Goal: Task Accomplishment & Management: Use online tool/utility

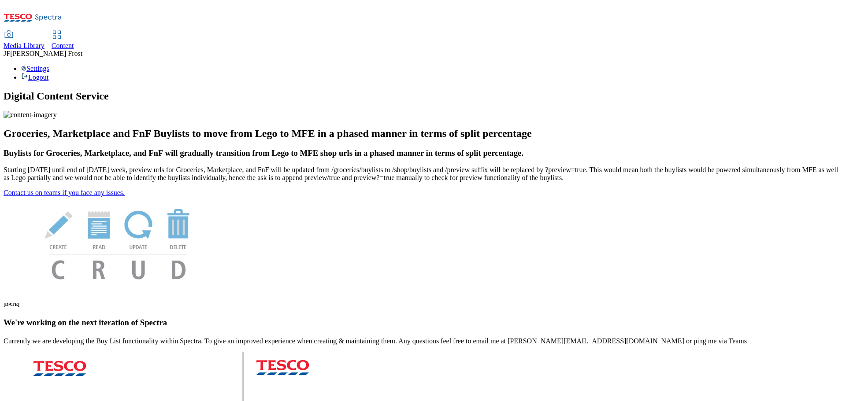
click at [74, 42] on span "Content" at bounding box center [63, 45] width 22 height 7
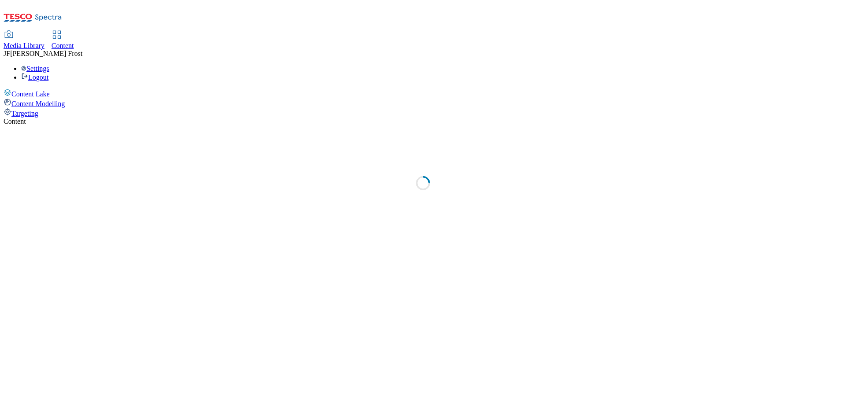
select select "ghs-[GEOGRAPHIC_DATA]"
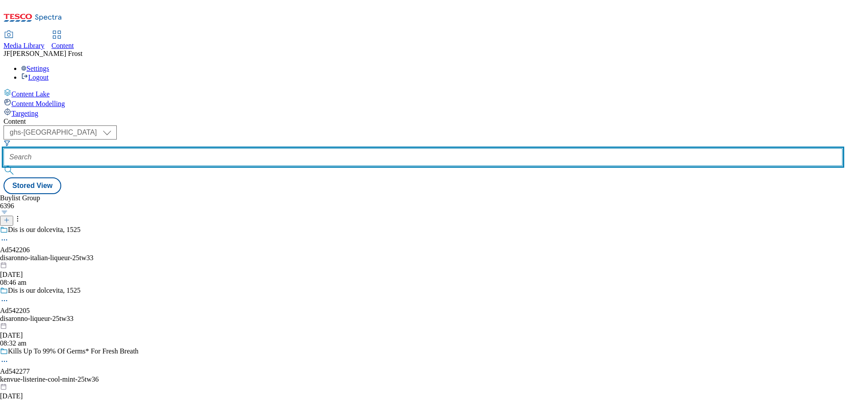
click at [209, 148] on input "text" at bounding box center [423, 157] width 839 height 18
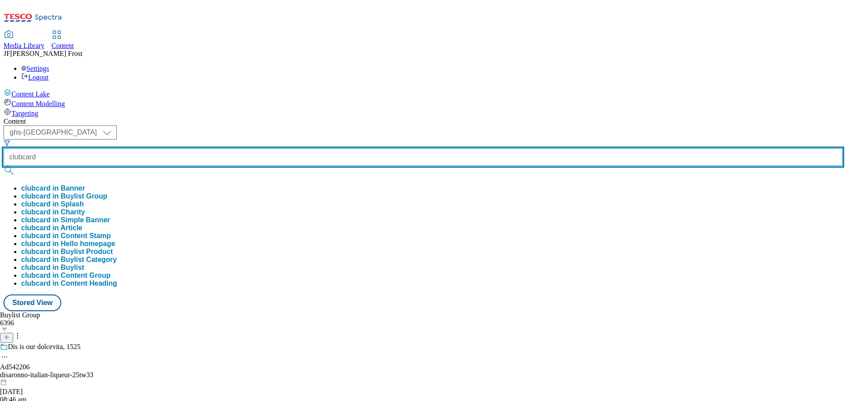
type input "clubcard"
click at [4, 166] on button "submit" at bounding box center [10, 170] width 12 height 9
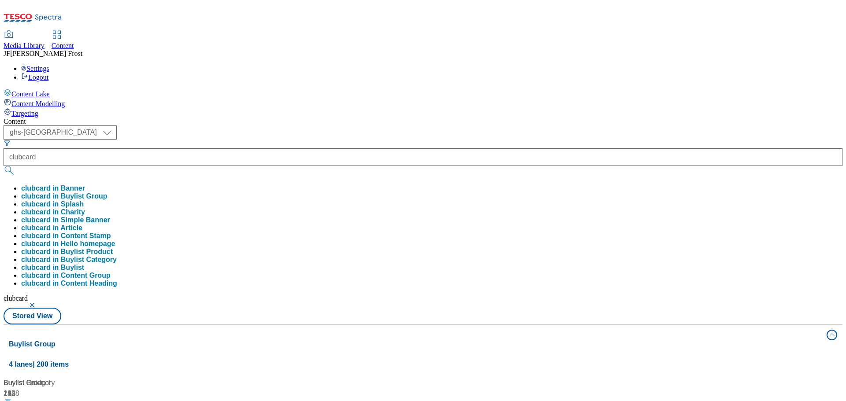
click at [354, 126] on div "( optional ) ghs-roi ghs-uk ghs-uk clubcard clubcard in Banner clubcard in Buyl…" at bounding box center [423, 225] width 839 height 199
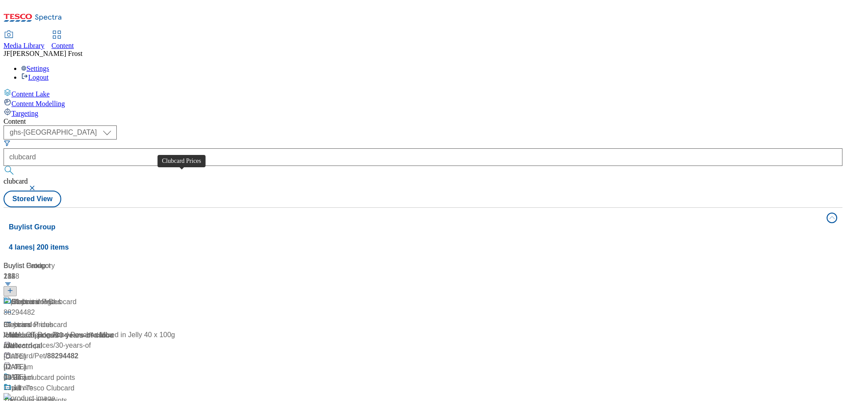
click at [61, 297] on div "Clubcard Prices" at bounding box center [36, 302] width 50 height 11
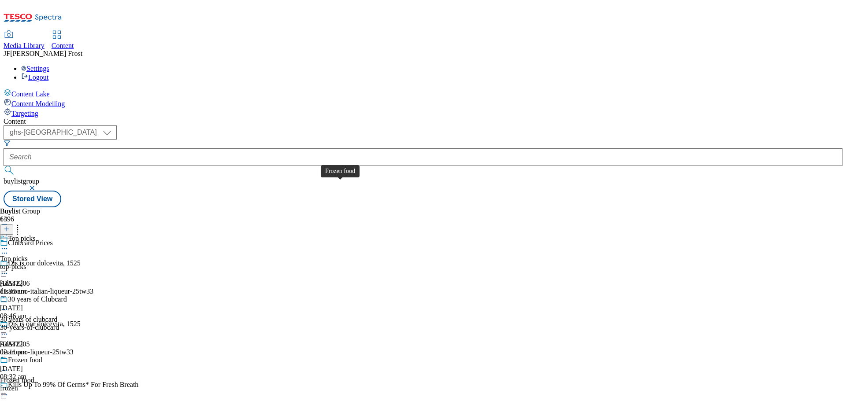
scroll to position [308, 0]
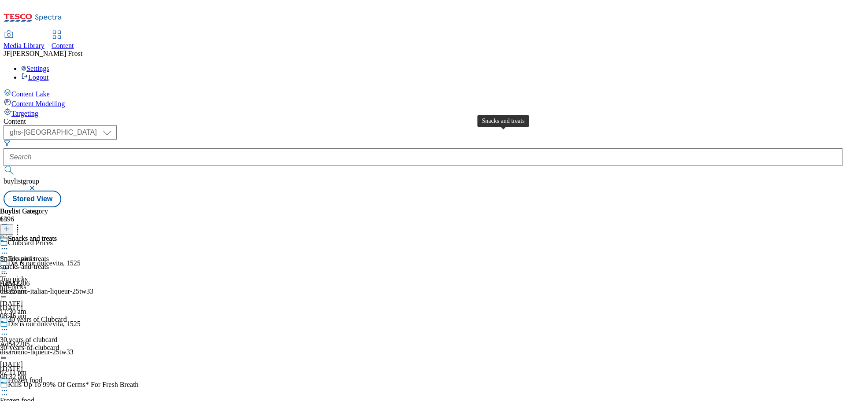
click at [57, 235] on span "Snacks and treats" at bounding box center [32, 240] width 49 height 10
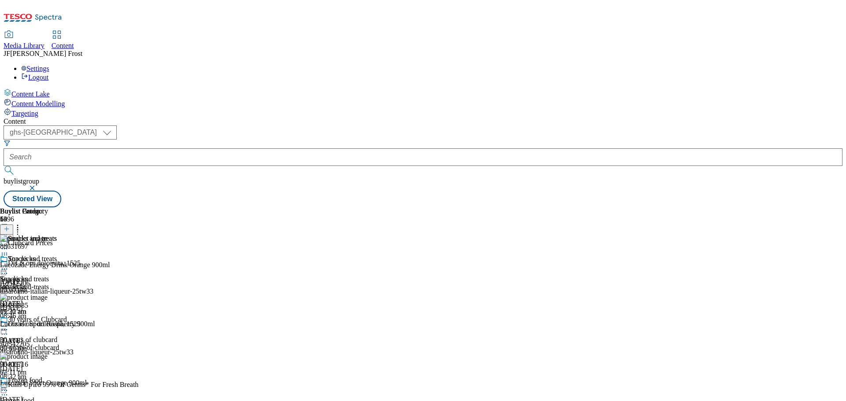
click at [57, 255] on div "Snacks and treats Snacks and treats snacks-and-treats [DATE] 09:22 am" at bounding box center [28, 285] width 57 height 61
click at [9, 265] on icon at bounding box center [4, 269] width 9 height 9
click at [56, 366] on span "Un-publish" at bounding box center [41, 369] width 28 height 7
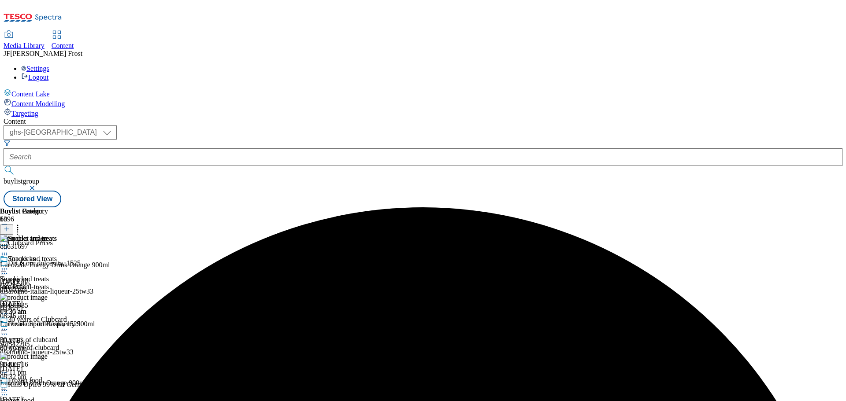
click at [9, 265] on icon at bounding box center [4, 269] width 9 height 9
click at [57, 335] on span "Un-preview" at bounding box center [42, 338] width 30 height 7
click at [19, 225] on circle at bounding box center [17, 225] width 1 height 1
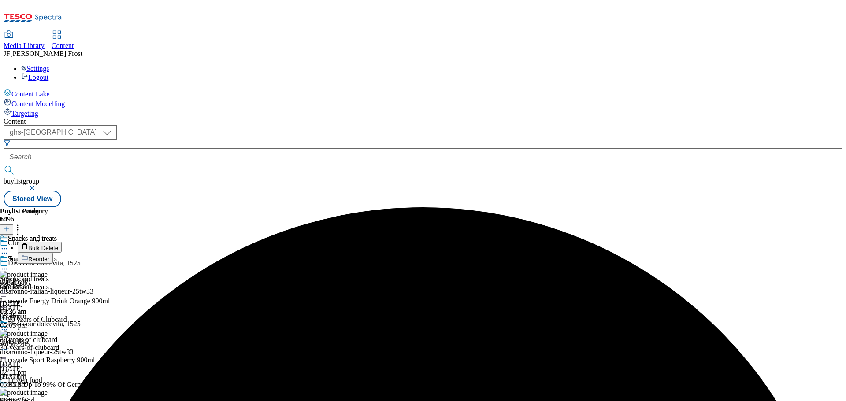
click at [62, 242] on button "Bulk Delete" at bounding box center [40, 247] width 44 height 11
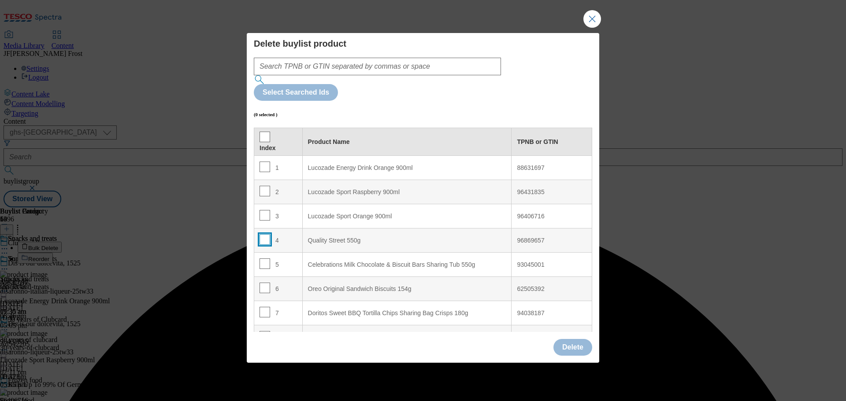
click at [264, 234] on input "Modal" at bounding box center [264, 239] width 11 height 11
checkbox input "true"
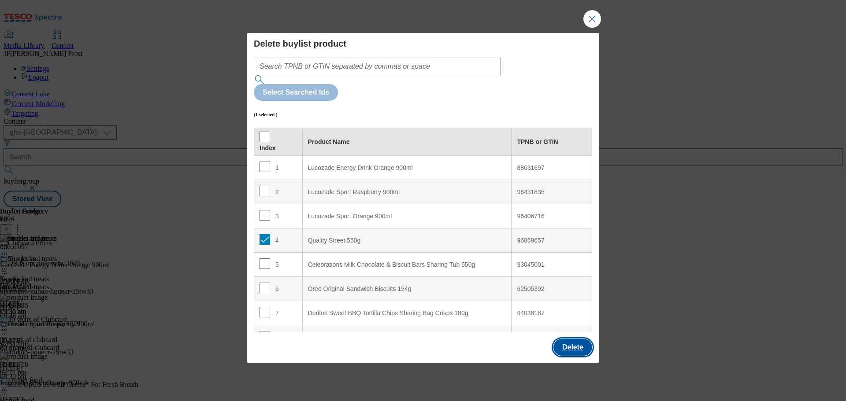
click at [577, 339] on button "Delete" at bounding box center [572, 347] width 39 height 17
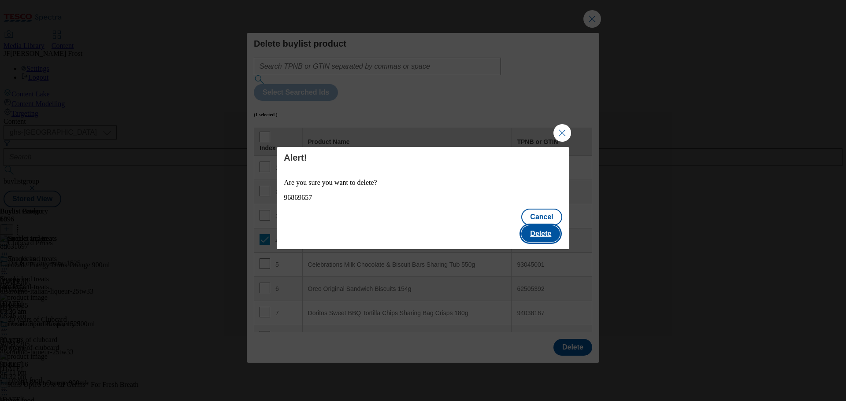
click at [537, 226] on button "Delete" at bounding box center [540, 234] width 39 height 17
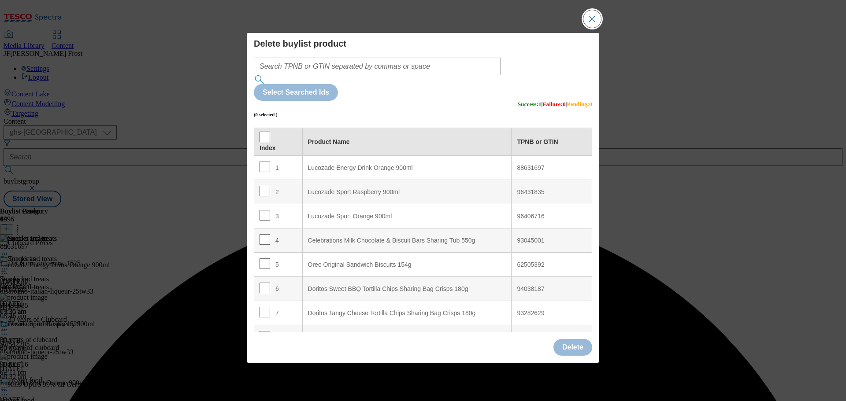
click at [595, 28] on button "Close Modal" at bounding box center [592, 19] width 18 height 18
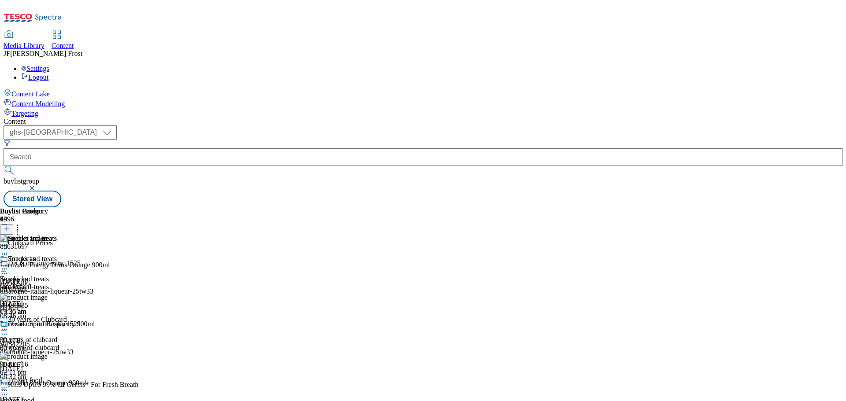
click at [22, 223] on icon at bounding box center [17, 227] width 9 height 9
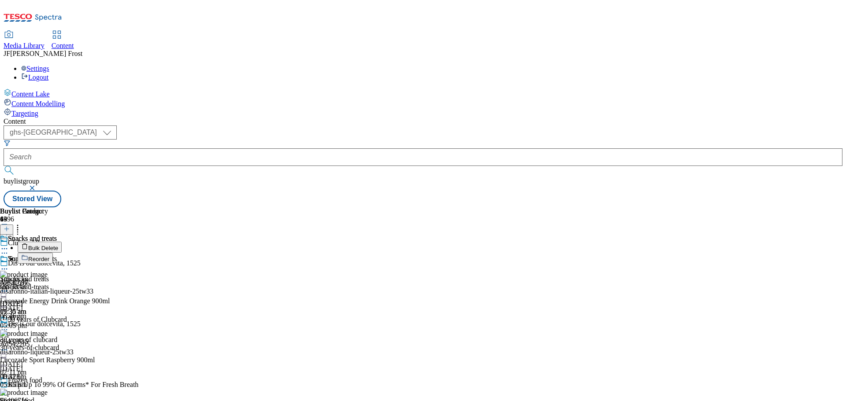
click at [62, 242] on button "Bulk Delete" at bounding box center [40, 247] width 44 height 11
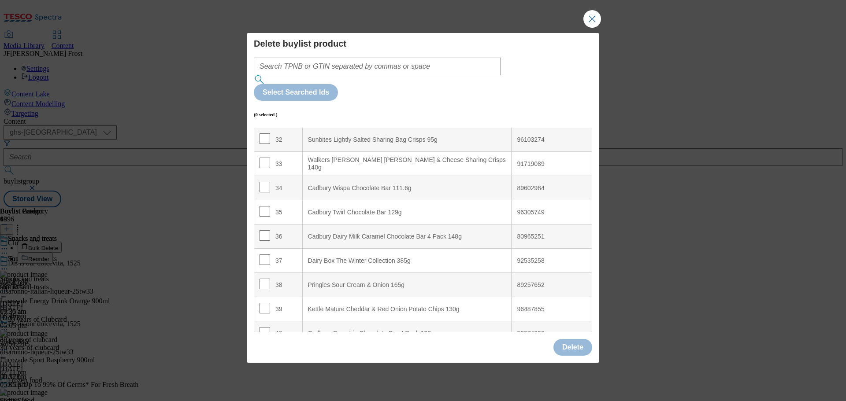
scroll to position [793, 0]
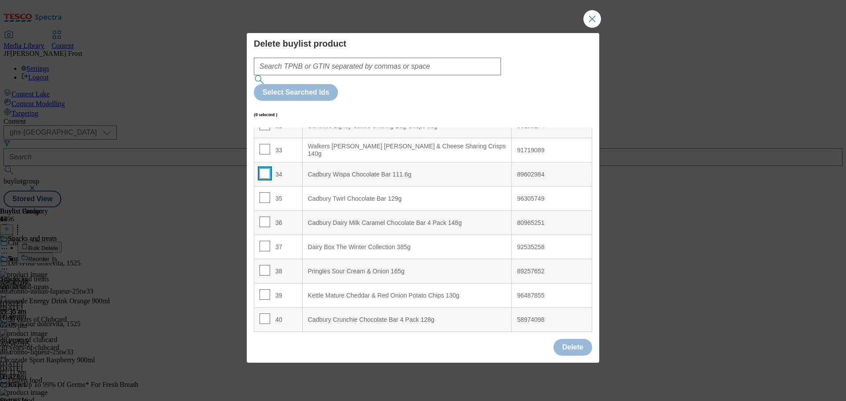
click at [261, 168] on input "Modal" at bounding box center [264, 173] width 11 height 11
checkbox input "true"
click at [263, 192] on input "Modal" at bounding box center [264, 197] width 11 height 11
checkbox input "true"
click at [263, 217] on input "Modal" at bounding box center [264, 222] width 11 height 11
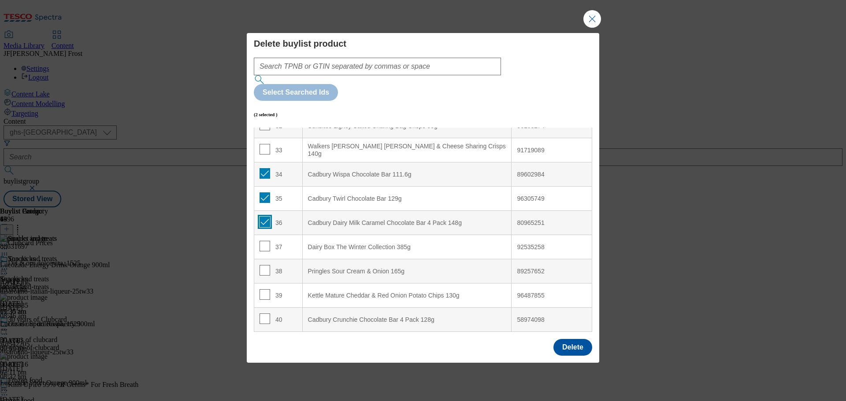
checkbox input "true"
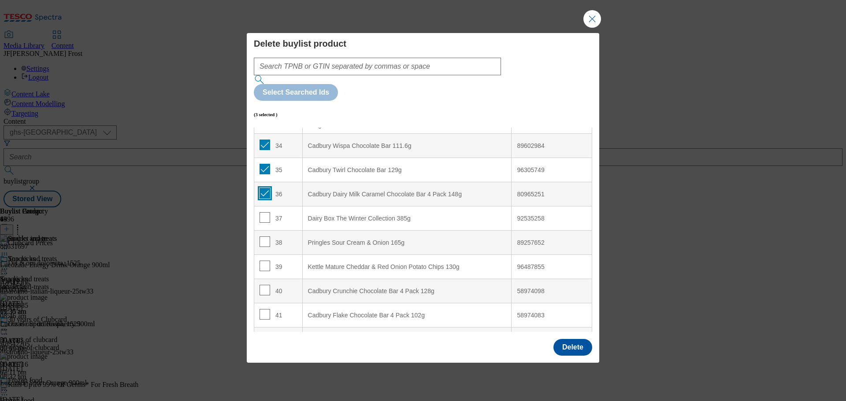
scroll to position [837, 0]
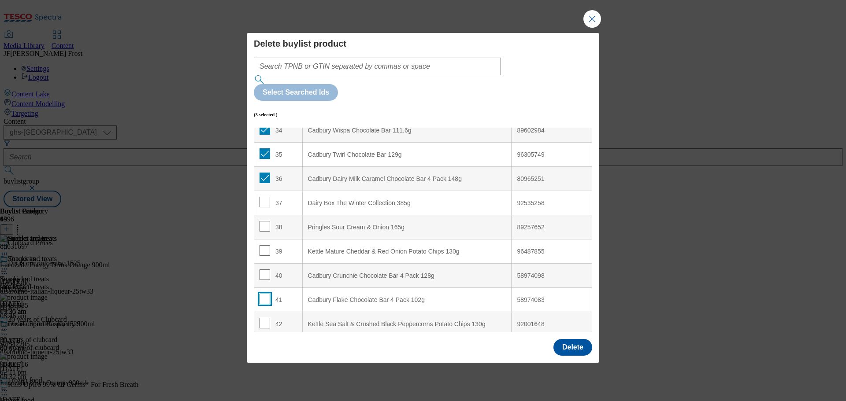
click at [264, 294] on input "Modal" at bounding box center [264, 299] width 11 height 11
checkbox input "true"
click at [265, 270] on input "Modal" at bounding box center [264, 275] width 11 height 11
checkbox input "true"
click at [580, 339] on button "Delete" at bounding box center [572, 347] width 39 height 17
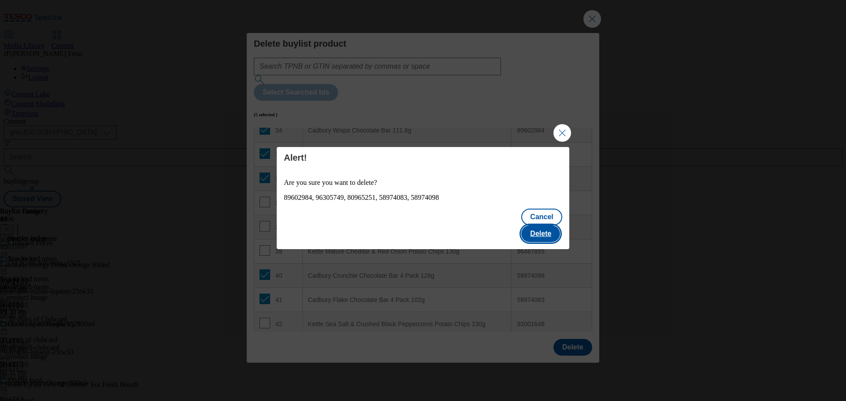
click at [550, 226] on button "Delete" at bounding box center [540, 234] width 39 height 17
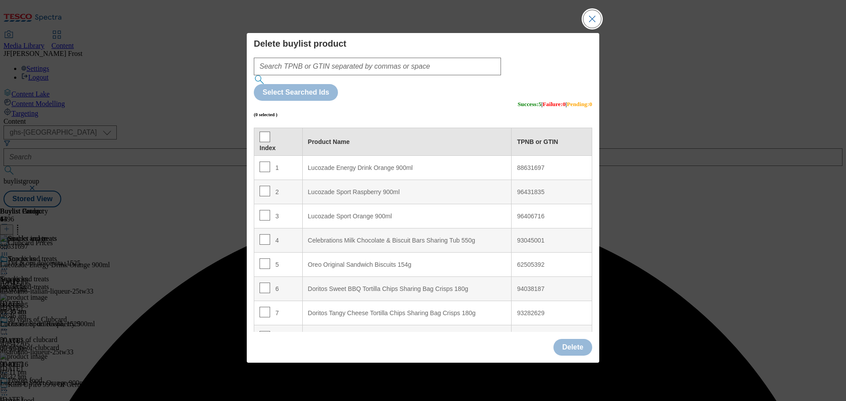
click at [592, 28] on button "Close Modal" at bounding box center [592, 19] width 18 height 18
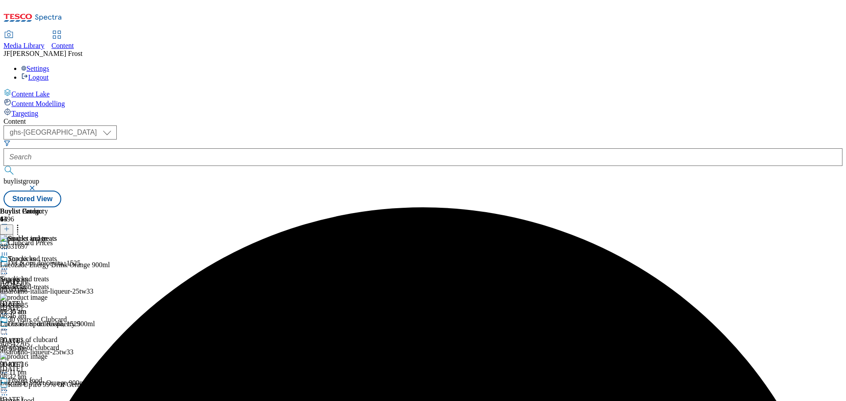
click at [9, 265] on icon at bounding box center [4, 269] width 9 height 9
click at [48, 325] on span "Preview" at bounding box center [37, 328] width 21 height 7
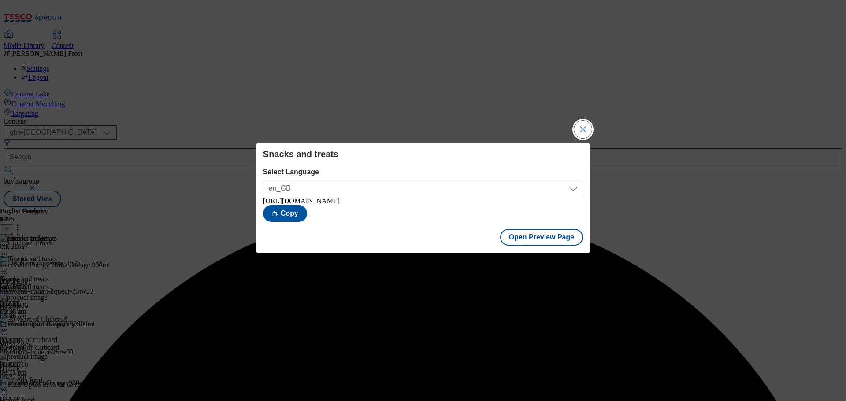
click at [583, 123] on button "Close Modal" at bounding box center [583, 130] width 18 height 18
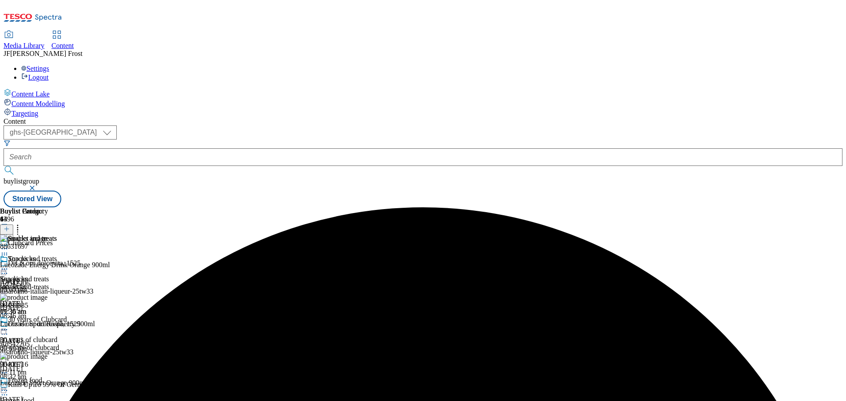
click at [9, 265] on icon at bounding box center [4, 269] width 9 height 9
click at [47, 355] on span "Publish" at bounding box center [36, 358] width 19 height 7
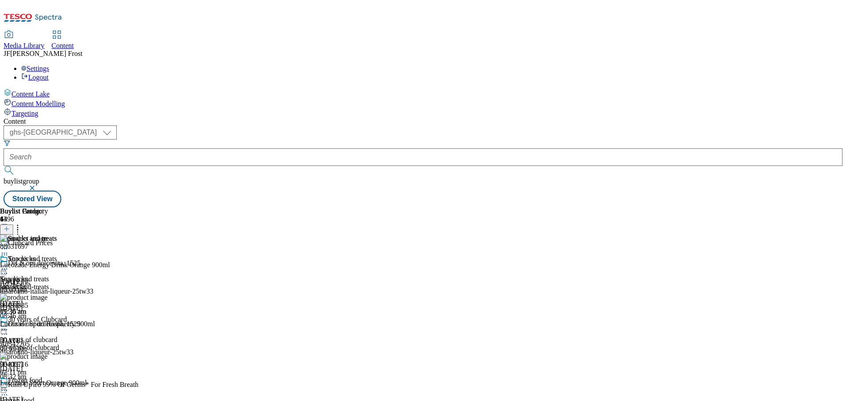
scroll to position [396, 0]
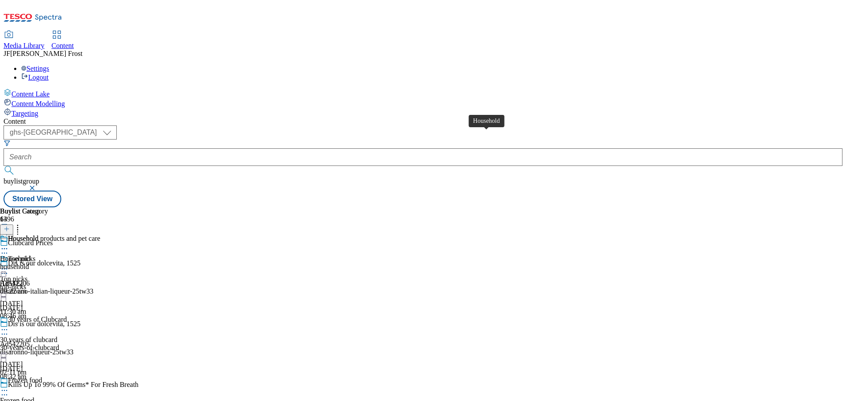
click at [38, 235] on div "Household" at bounding box center [23, 239] width 30 height 8
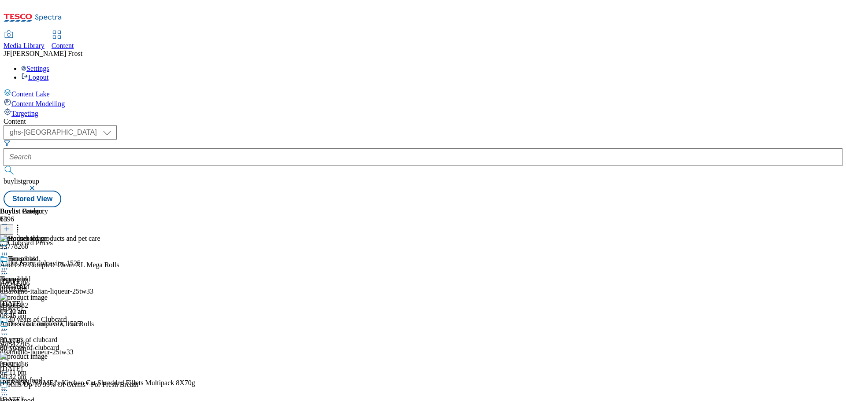
click at [9, 265] on icon at bounding box center [4, 269] width 9 height 9
click at [56, 366] on span "Un-publish" at bounding box center [41, 369] width 28 height 7
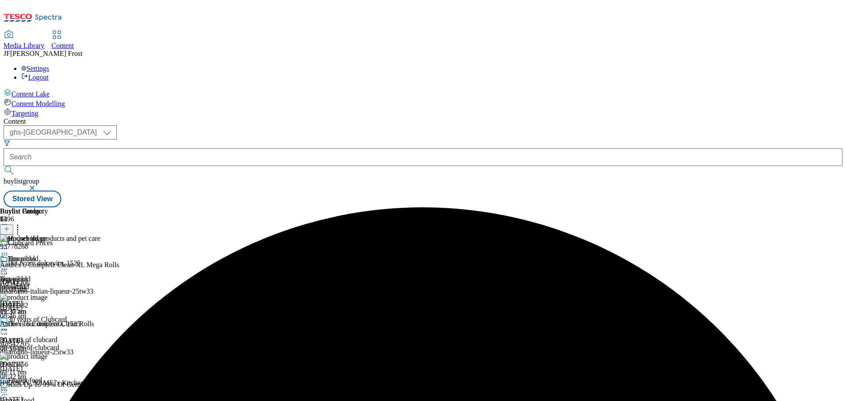
click at [9, 265] on icon at bounding box center [4, 269] width 9 height 9
click at [60, 333] on button "Un-preview" at bounding box center [39, 338] width 43 height 10
click at [22, 223] on icon at bounding box center [17, 227] width 9 height 9
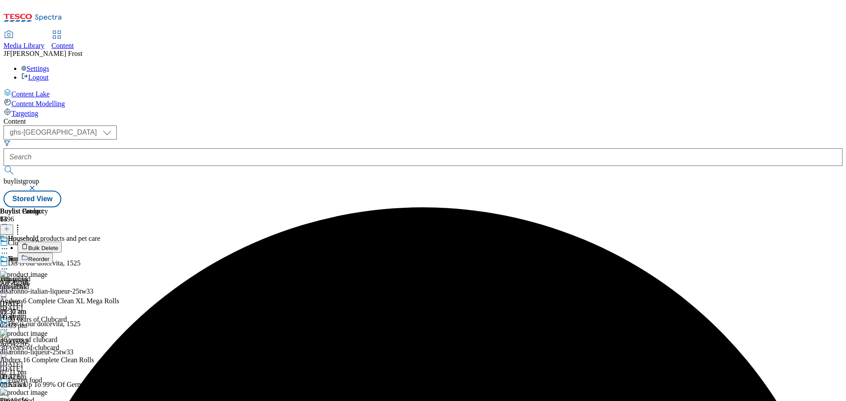
click at [62, 242] on button "Bulk Delete" at bounding box center [40, 247] width 44 height 11
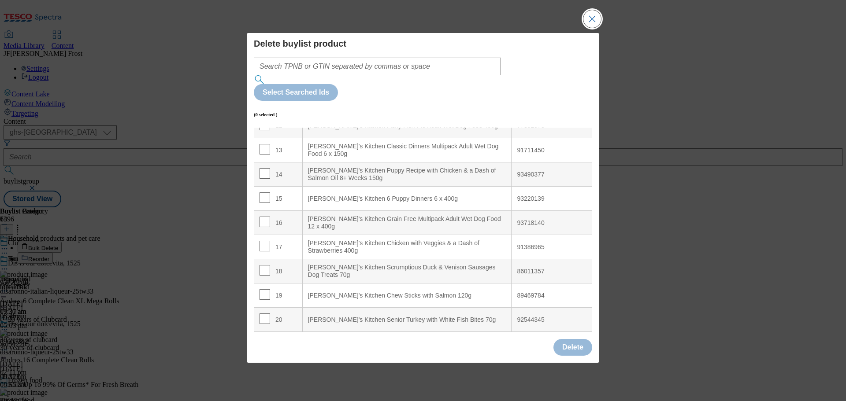
scroll to position [440, 0]
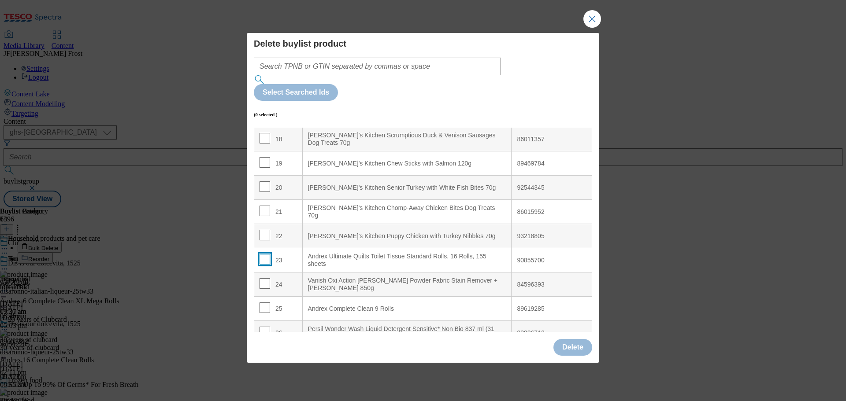
click at [262, 254] on input "Modal" at bounding box center [264, 259] width 11 height 11
checkbox input "true"
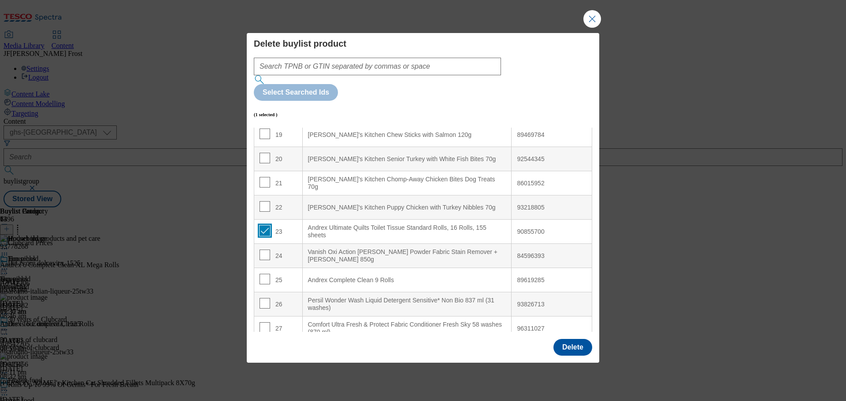
scroll to position [485, 0]
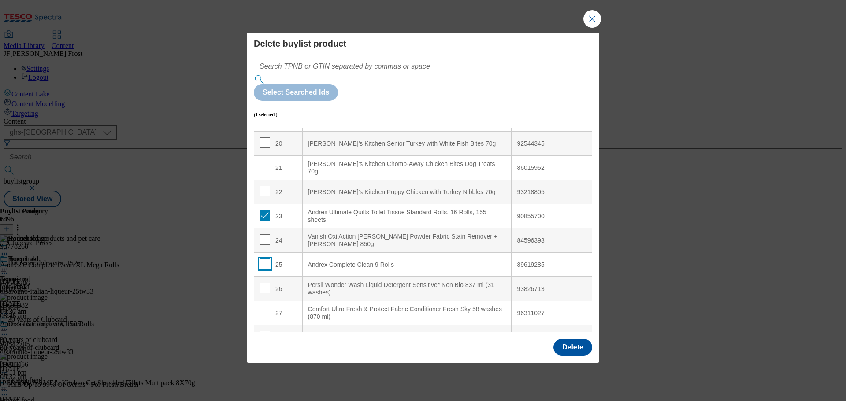
click at [266, 259] on input "Modal" at bounding box center [264, 264] width 11 height 11
checkbox input "true"
click at [266, 277] on td "26" at bounding box center [278, 289] width 48 height 24
click at [263, 283] on input "Modal" at bounding box center [264, 288] width 11 height 11
checkbox input "true"
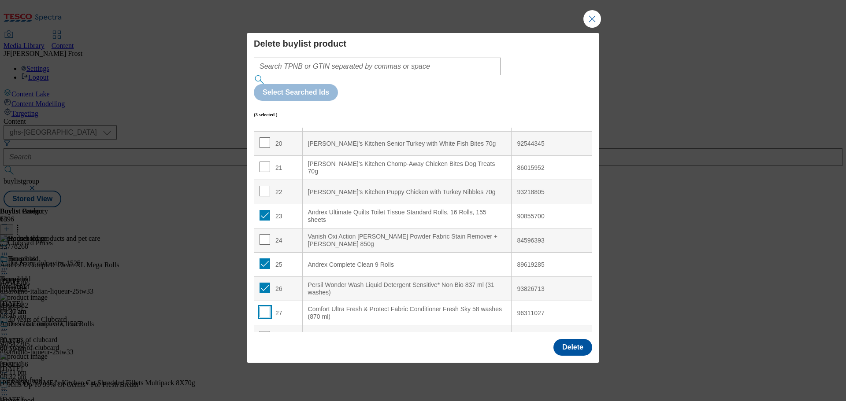
click at [264, 307] on input "Modal" at bounding box center [264, 312] width 11 height 11
checkbox input "true"
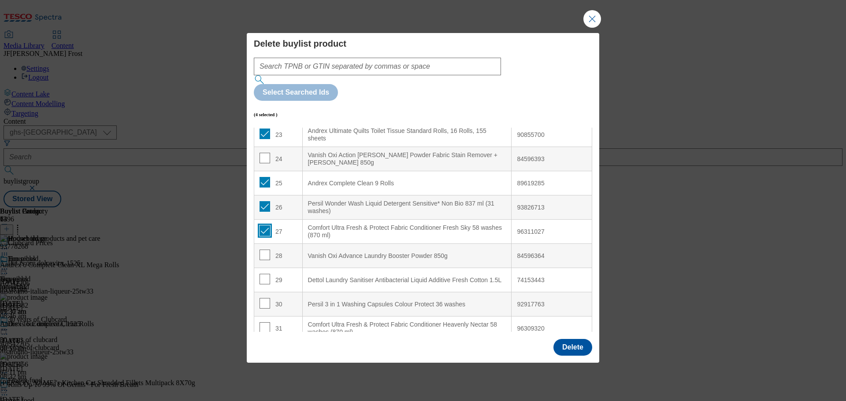
scroll to position [573, 0]
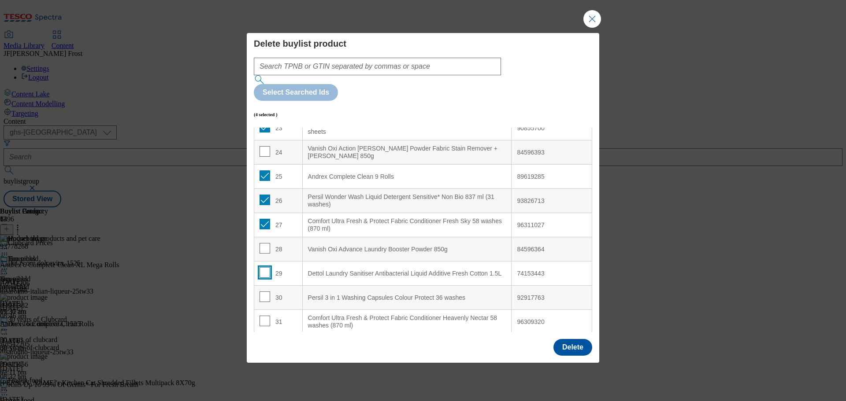
click at [263, 267] on input "Modal" at bounding box center [264, 272] width 11 height 11
checkbox input "true"
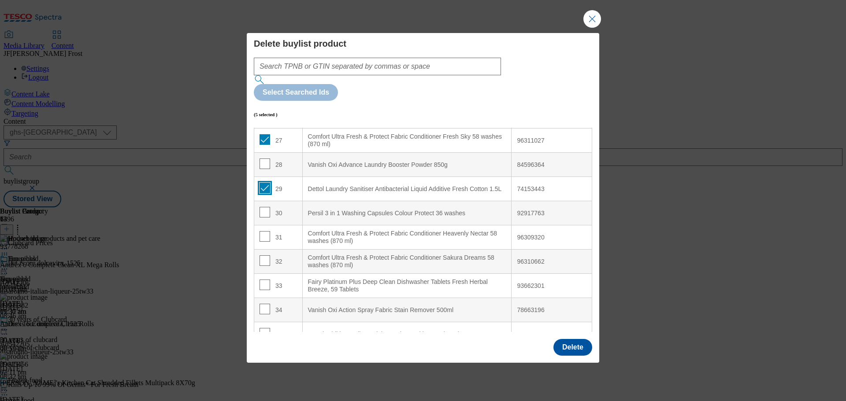
scroll to position [661, 0]
click at [263, 204] on input "Modal" at bounding box center [264, 209] width 11 height 11
checkbox input "true"
click at [260, 228] on input "Modal" at bounding box center [264, 233] width 11 height 11
checkbox input "true"
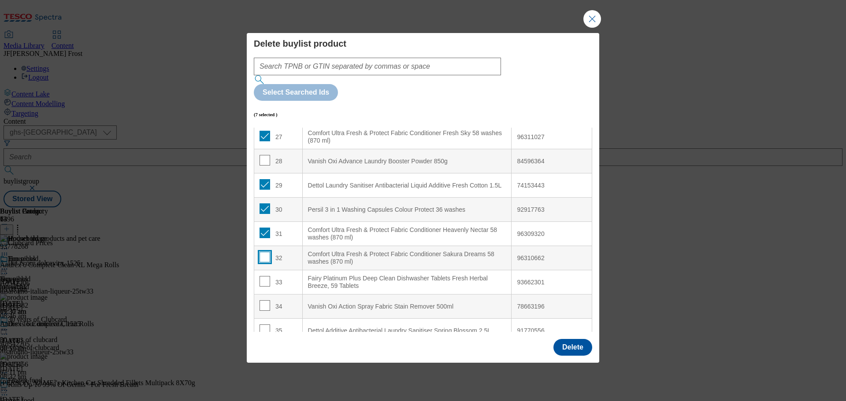
click at [265, 252] on input "Modal" at bounding box center [264, 257] width 11 height 11
checkbox input "true"
click at [262, 276] on input "Modal" at bounding box center [264, 281] width 11 height 11
checkbox input "true"
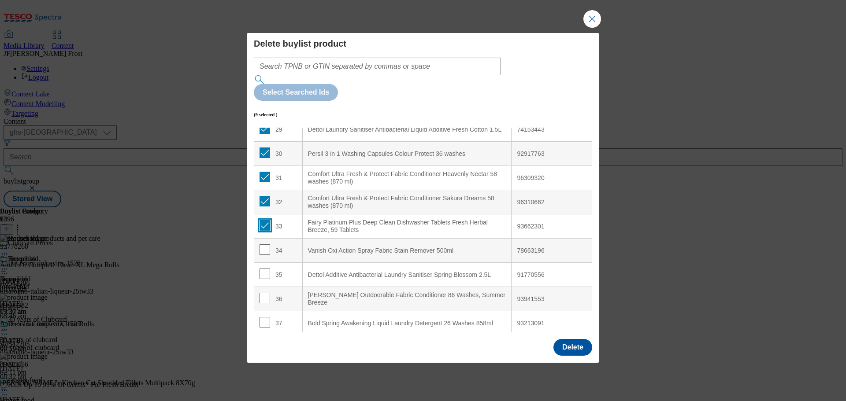
scroll to position [749, 0]
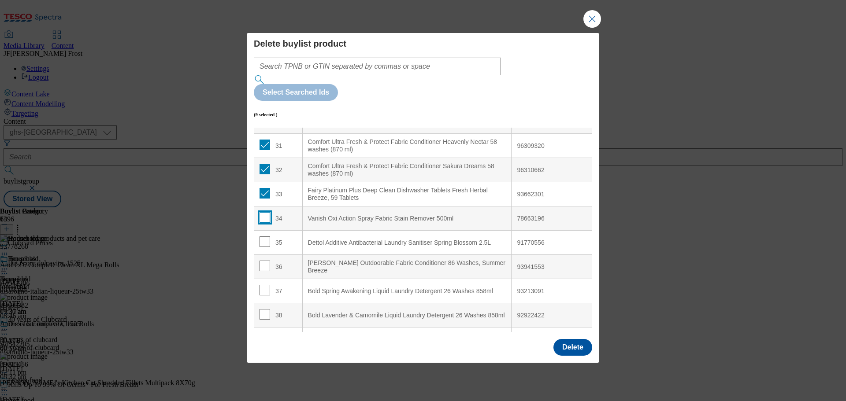
click at [267, 212] on input "Modal" at bounding box center [264, 217] width 11 height 11
checkbox input "true"
click at [264, 237] on input "Modal" at bounding box center [264, 242] width 11 height 11
checkbox input "true"
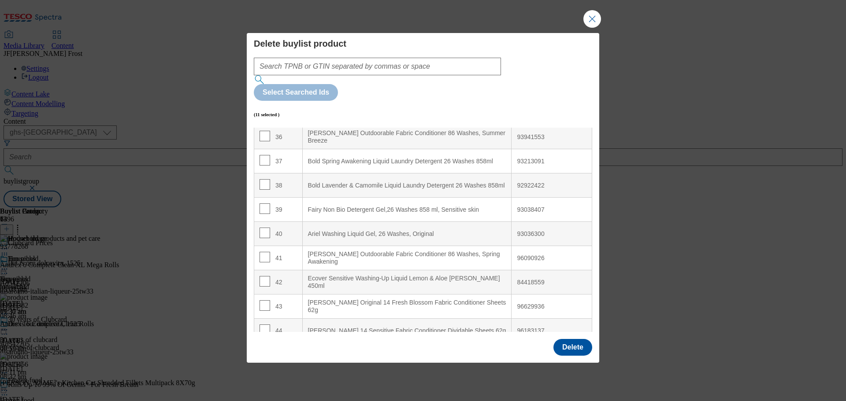
scroll to position [881, 0]
click at [263, 274] on input "Modal" at bounding box center [264, 279] width 11 height 11
checkbox input "true"
click at [265, 298] on input "Modal" at bounding box center [264, 303] width 11 height 11
checkbox input "true"
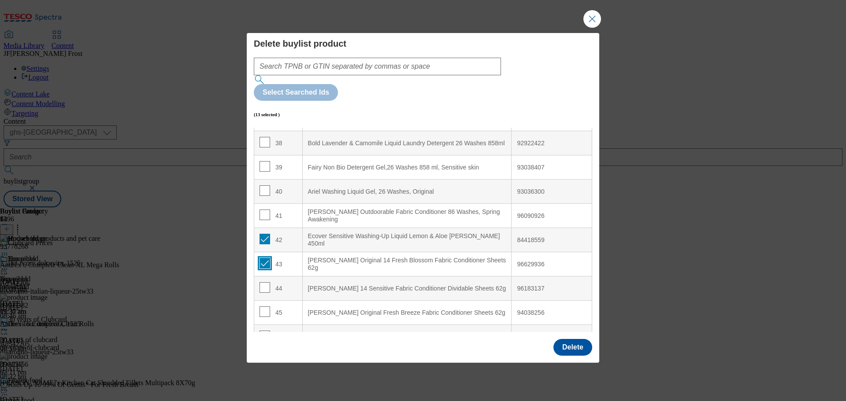
scroll to position [969, 0]
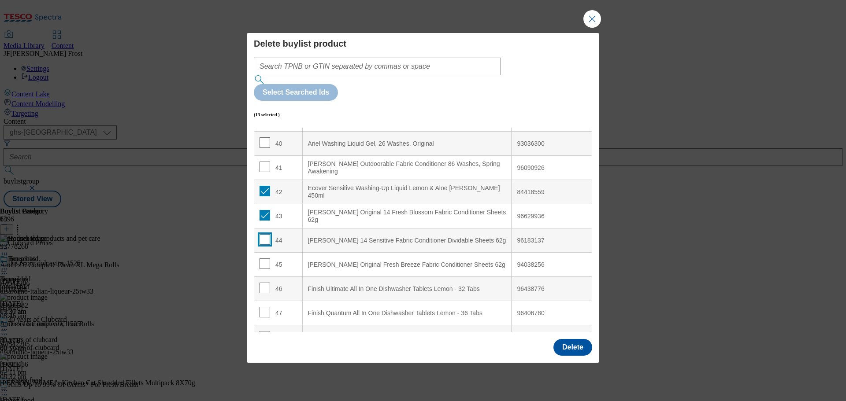
click at [263, 234] on input "Modal" at bounding box center [264, 239] width 11 height 11
checkbox input "true"
click at [265, 259] on input "Modal" at bounding box center [264, 264] width 11 height 11
checkbox input "true"
click at [263, 283] on input "Modal" at bounding box center [264, 288] width 11 height 11
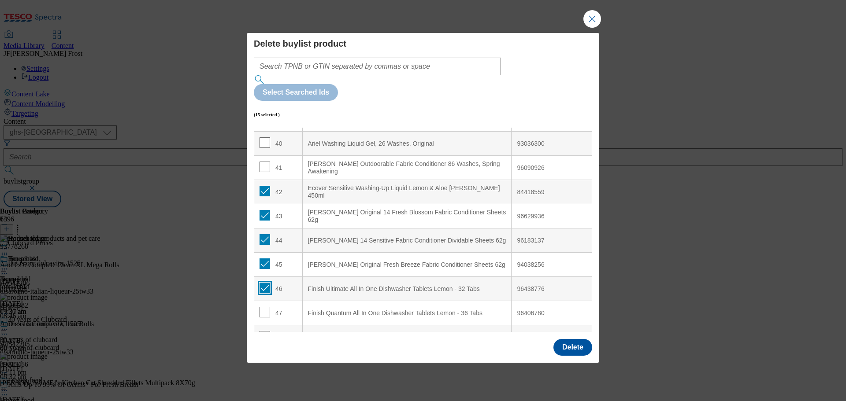
checkbox input "true"
click at [263, 307] on input "Modal" at bounding box center [264, 312] width 11 height 11
checkbox input "true"
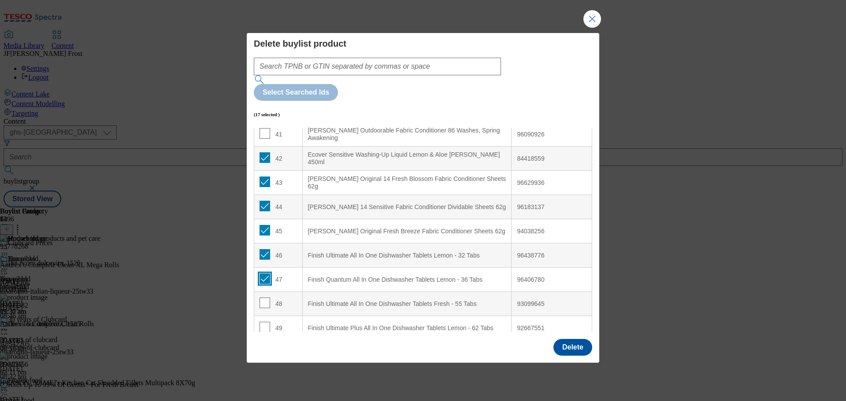
scroll to position [1057, 0]
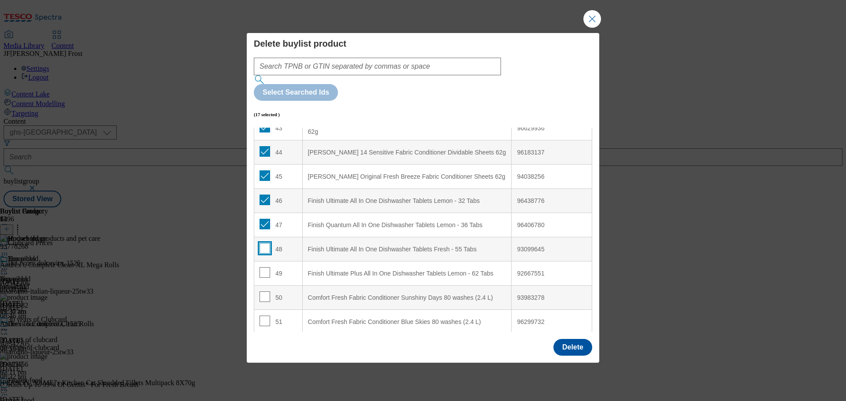
click at [263, 243] on input "Modal" at bounding box center [264, 248] width 11 height 11
checkbox input "true"
click at [266, 267] on input "Modal" at bounding box center [264, 272] width 11 height 11
checkbox input "true"
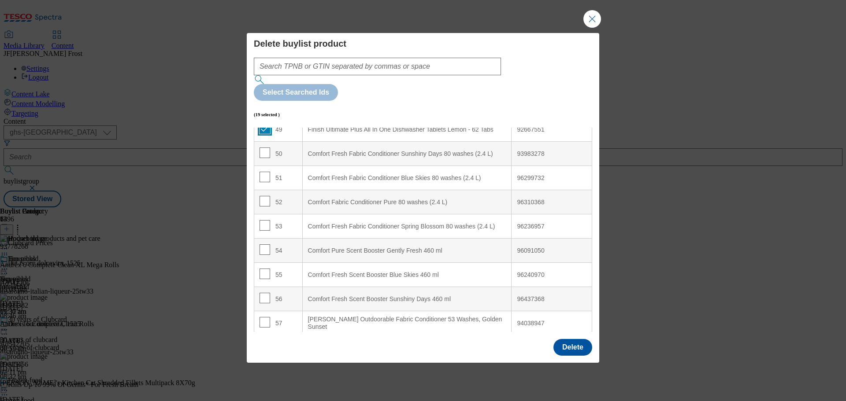
scroll to position [1233, 0]
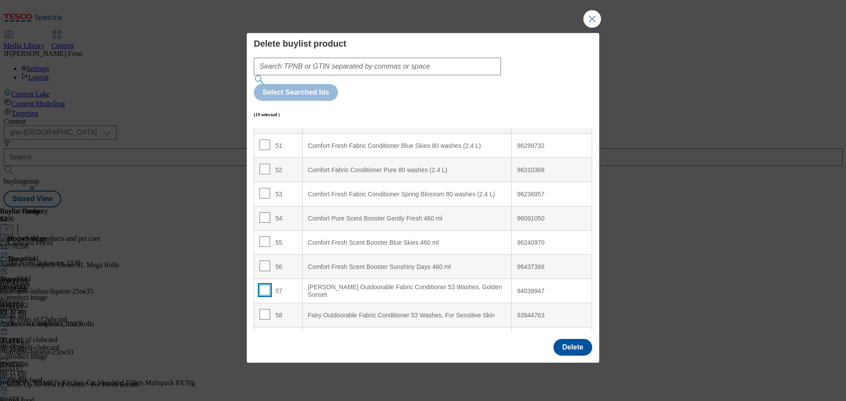
click at [259, 285] on input "Modal" at bounding box center [264, 290] width 11 height 11
checkbox input "true"
drag, startPoint x: 263, startPoint y: 287, endPoint x: 269, endPoint y: 285, distance: 6.8
click at [263, 309] on input "Modal" at bounding box center [264, 314] width 11 height 11
checkbox input "true"
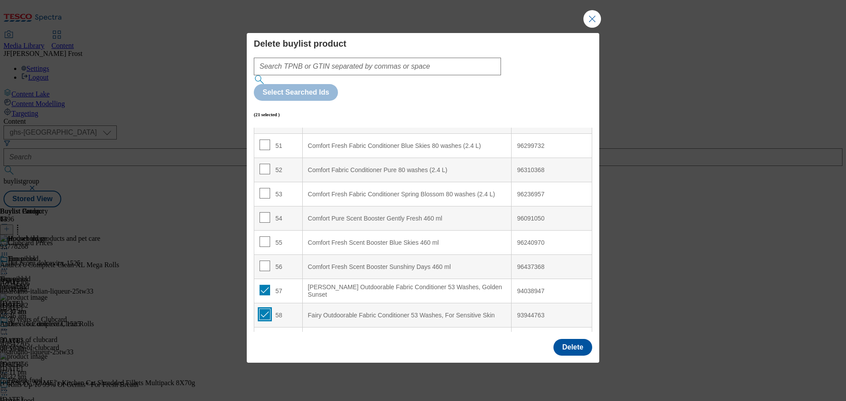
scroll to position [1410, 0]
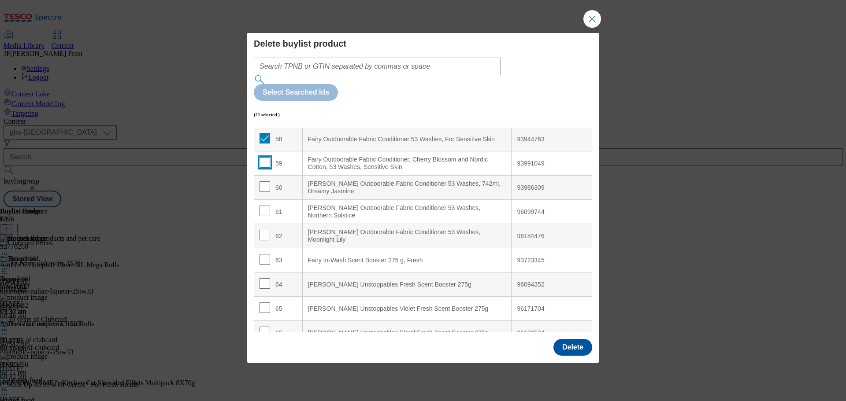
click at [265, 157] on input "Modal" at bounding box center [264, 162] width 11 height 11
checkbox input "true"
click at [262, 181] on input "Modal" at bounding box center [264, 186] width 11 height 11
checkbox input "true"
click at [265, 206] on input "Modal" at bounding box center [264, 211] width 11 height 11
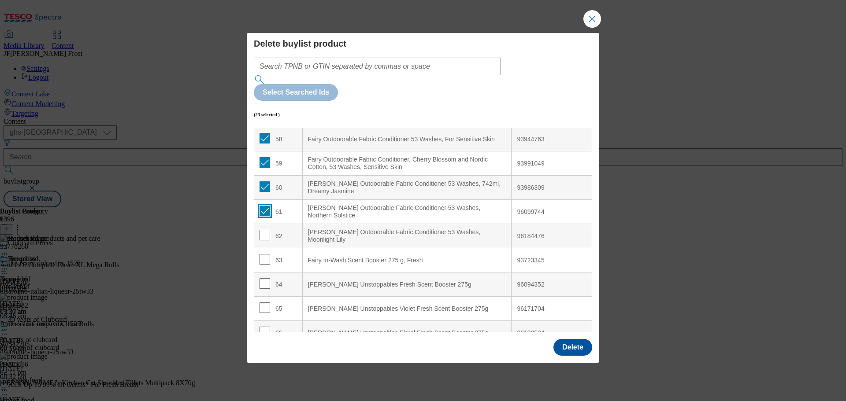
checkbox input "true"
click at [263, 230] on input "Modal" at bounding box center [264, 235] width 11 height 11
checkbox input "true"
click at [265, 254] on input "Modal" at bounding box center [264, 259] width 11 height 11
checkbox input "true"
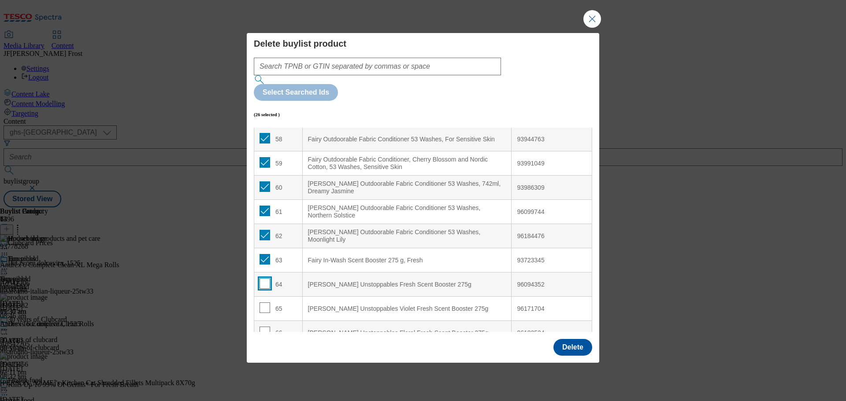
click at [263, 278] on input "Modal" at bounding box center [264, 283] width 11 height 11
checkbox input "true"
click at [262, 303] on input "Modal" at bounding box center [264, 308] width 11 height 11
checkbox input "true"
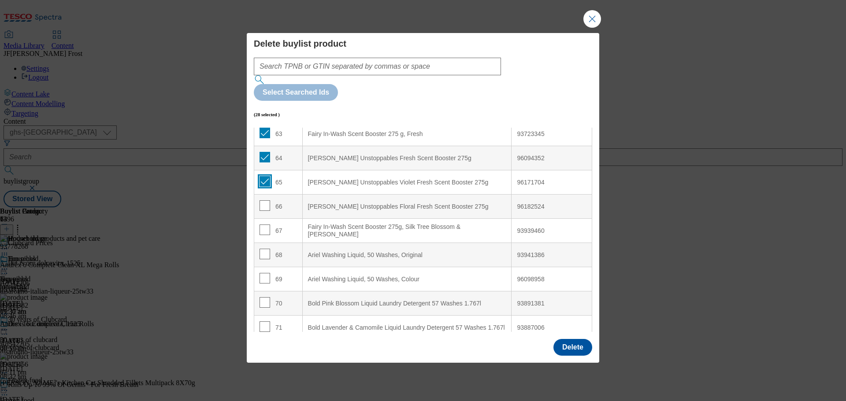
scroll to position [1542, 0]
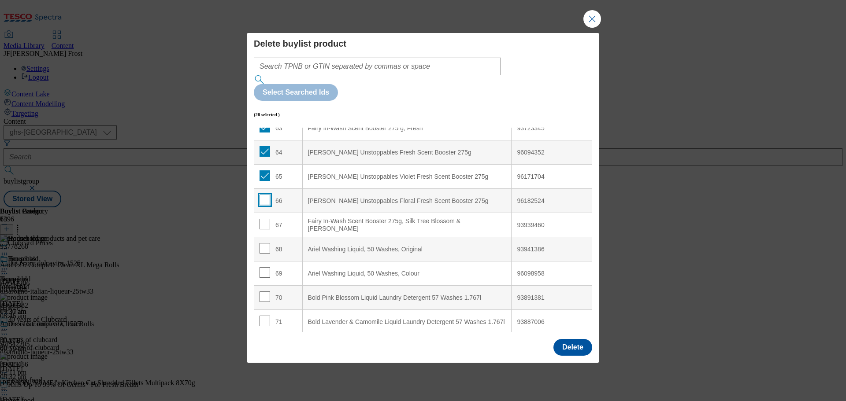
click at [265, 195] on input "Modal" at bounding box center [264, 200] width 11 height 11
checkbox input "true"
click at [264, 219] on input "Modal" at bounding box center [264, 224] width 11 height 11
checkbox input "true"
click at [263, 243] on input "Modal" at bounding box center [264, 248] width 11 height 11
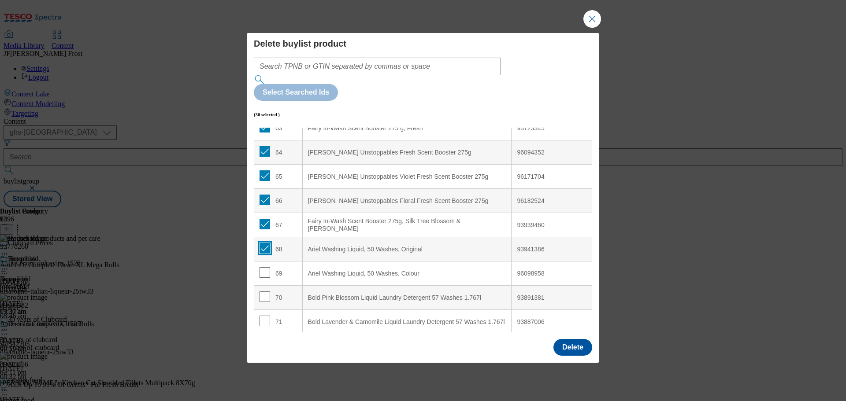
checkbox input "true"
click at [263, 267] on input "Modal" at bounding box center [264, 272] width 11 height 11
checkbox input "true"
click at [263, 292] on input "Modal" at bounding box center [264, 297] width 11 height 11
checkbox input "true"
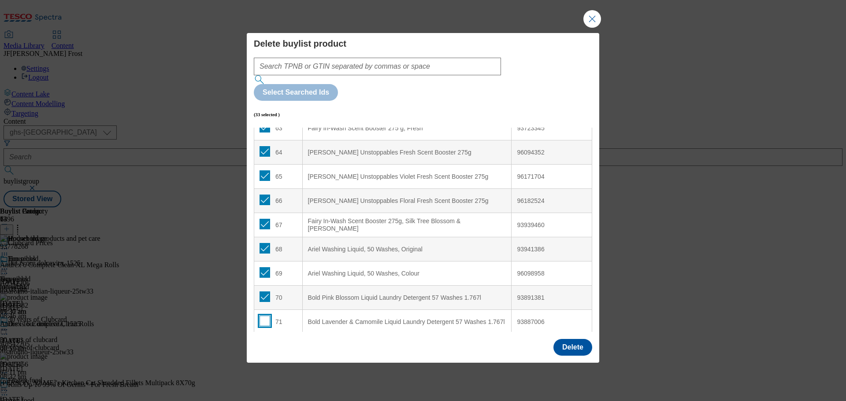
click at [264, 316] on input "Modal" at bounding box center [264, 321] width 11 height 11
checkbox input "true"
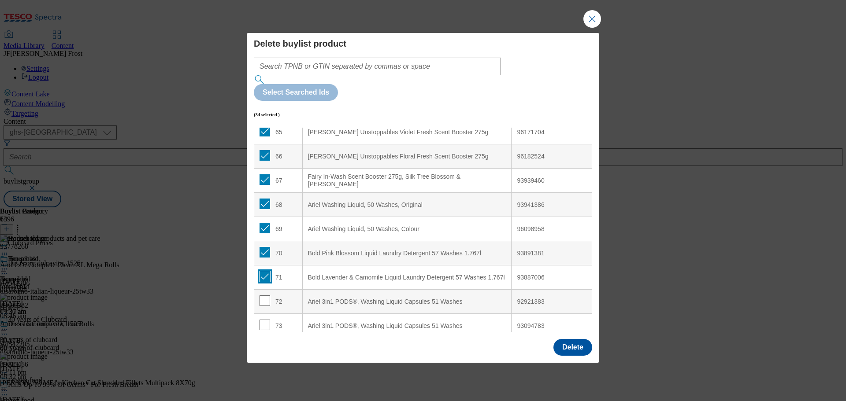
scroll to position [1589, 0]
click at [263, 293] on input "Modal" at bounding box center [264, 298] width 11 height 11
checkbox input "true"
click at [265, 317] on input "Modal" at bounding box center [264, 322] width 11 height 11
checkbox input "true"
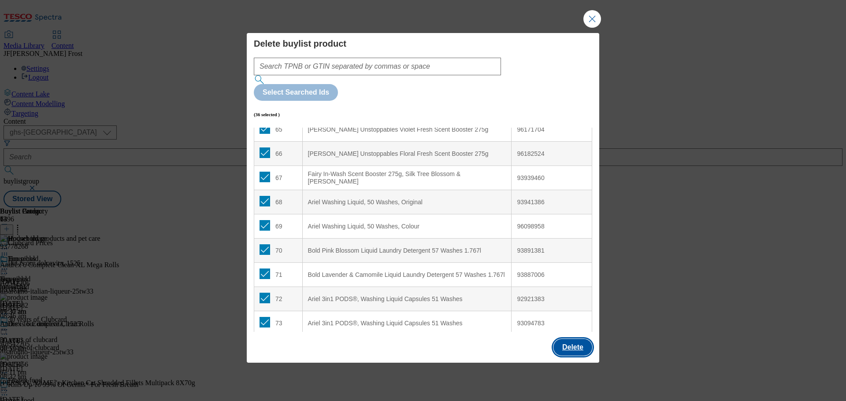
click at [577, 339] on button "Delete" at bounding box center [572, 347] width 39 height 17
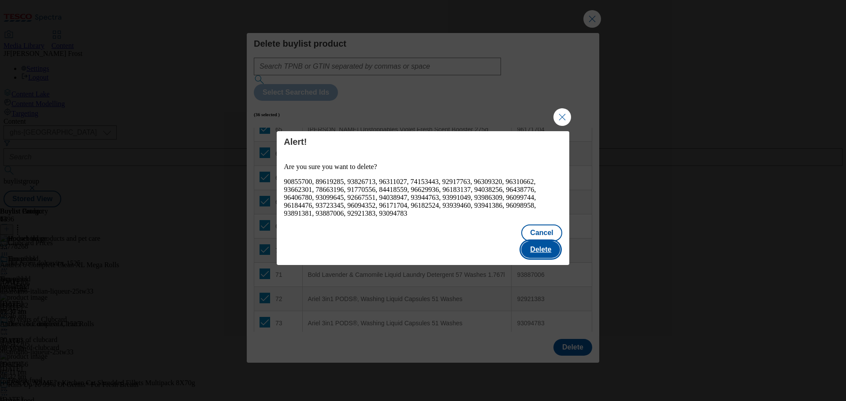
click at [548, 244] on button "Delete" at bounding box center [540, 249] width 39 height 17
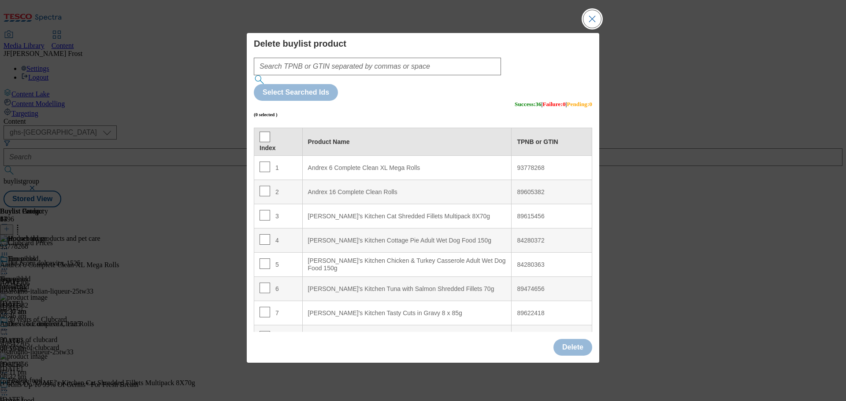
click at [591, 28] on button "Close Modal" at bounding box center [592, 19] width 18 height 18
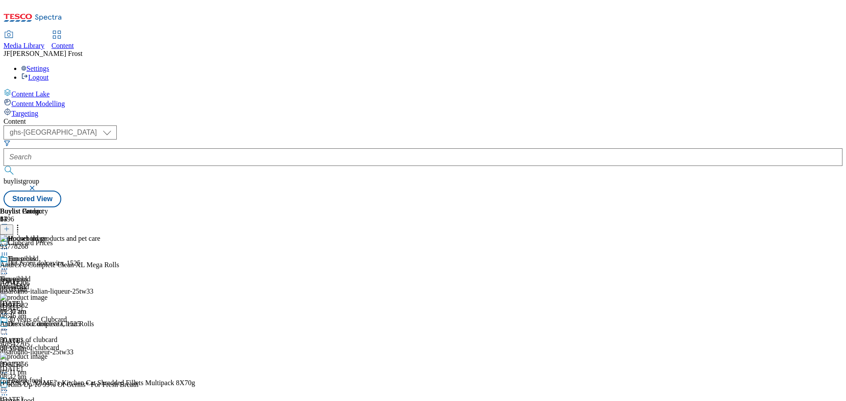
click at [9, 265] on icon at bounding box center [4, 269] width 9 height 9
click at [48, 325] on span "Preview" at bounding box center [37, 328] width 21 height 7
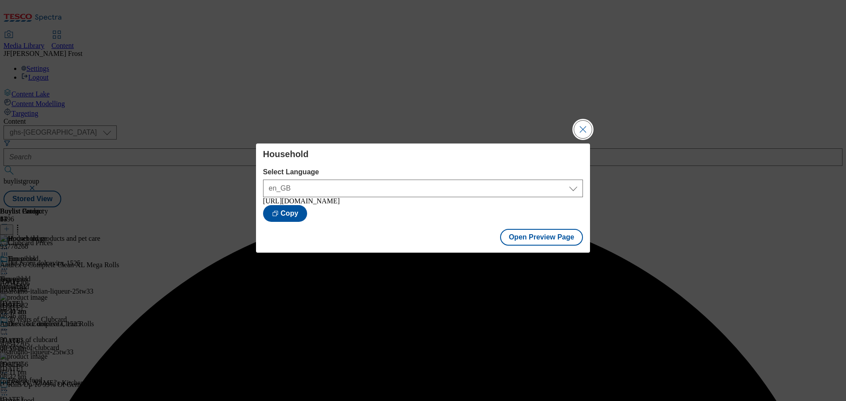
click at [579, 127] on button "Close Modal" at bounding box center [583, 130] width 18 height 18
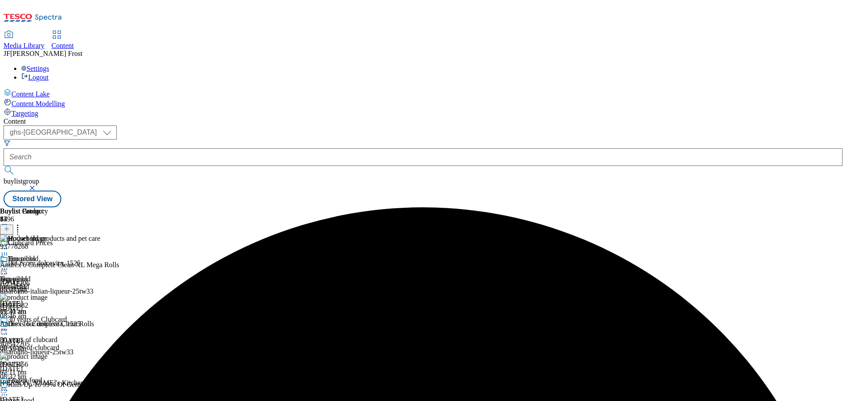
click at [9, 265] on icon at bounding box center [4, 269] width 9 height 9
click at [50, 353] on button "Publish" at bounding box center [34, 358] width 33 height 10
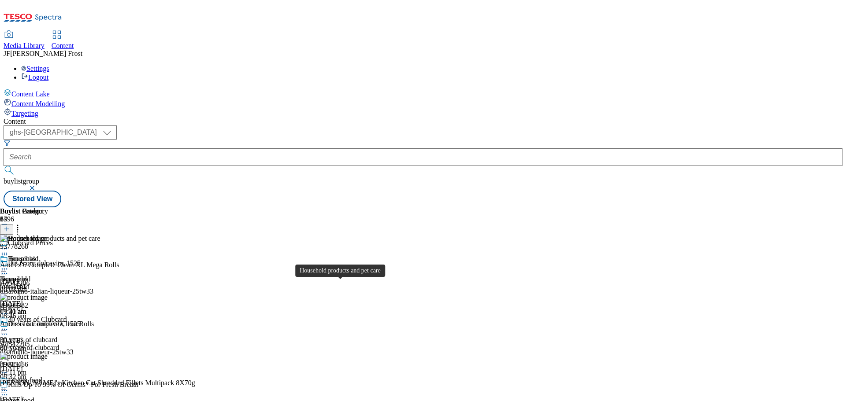
scroll to position [573, 0]
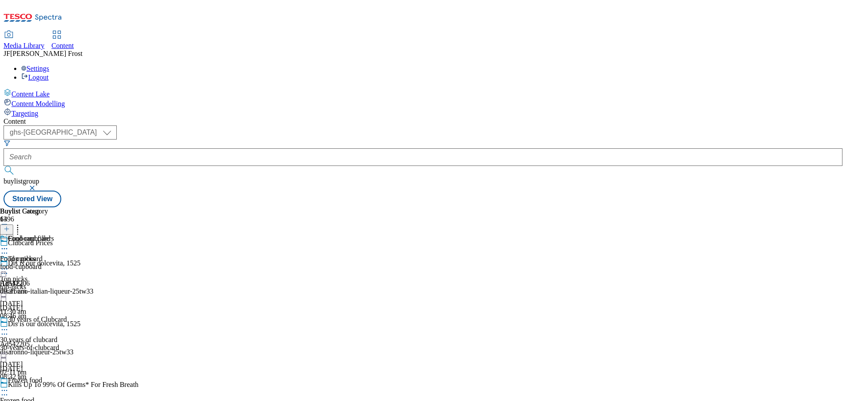
click at [50, 235] on div "Food cupboard" at bounding box center [25, 245] width 50 height 20
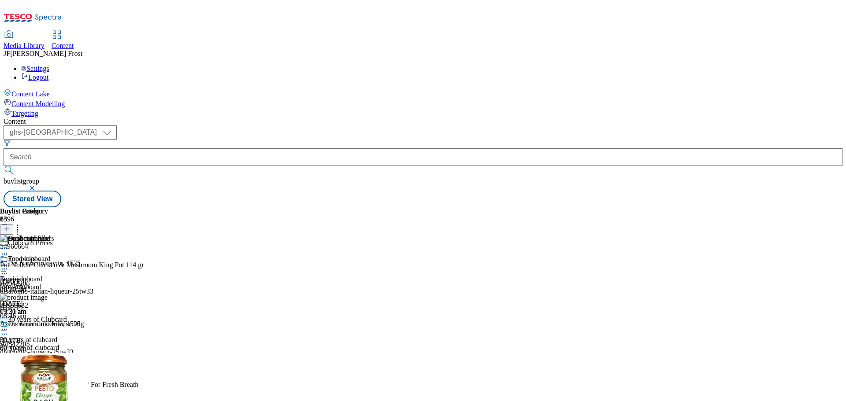
click at [9, 265] on icon at bounding box center [4, 269] width 9 height 9
click at [56, 366] on span "Un-publish" at bounding box center [41, 369] width 28 height 7
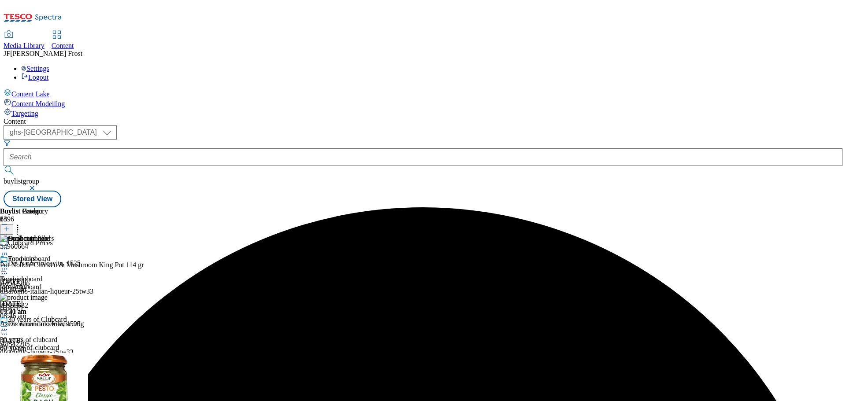
click at [9, 265] on icon at bounding box center [4, 269] width 9 height 9
click at [57, 335] on span "Un-preview" at bounding box center [42, 338] width 30 height 7
click at [22, 223] on icon at bounding box center [17, 227] width 9 height 9
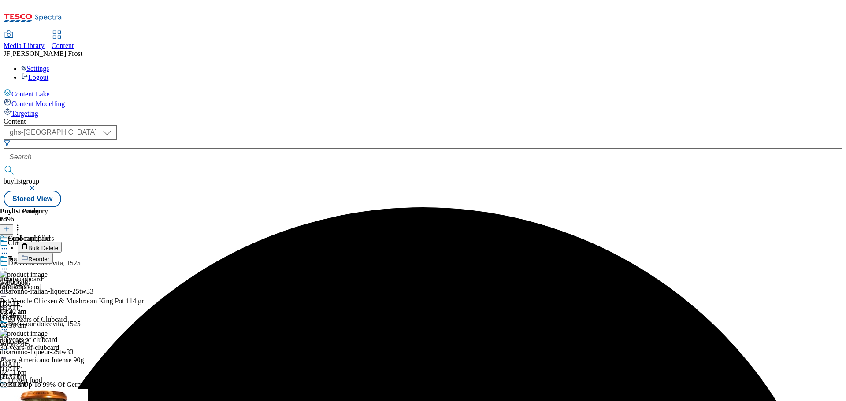
click at [62, 242] on button "Bulk Delete" at bounding box center [40, 247] width 44 height 11
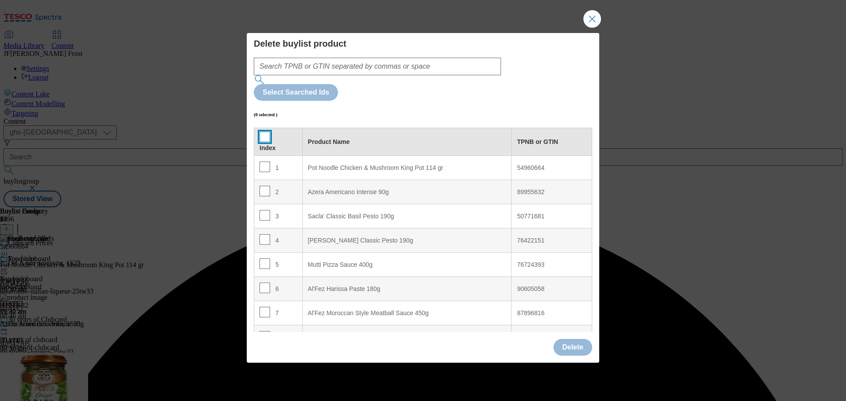
click at [265, 132] on input "Modal" at bounding box center [264, 137] width 11 height 11
checkbox input "true"
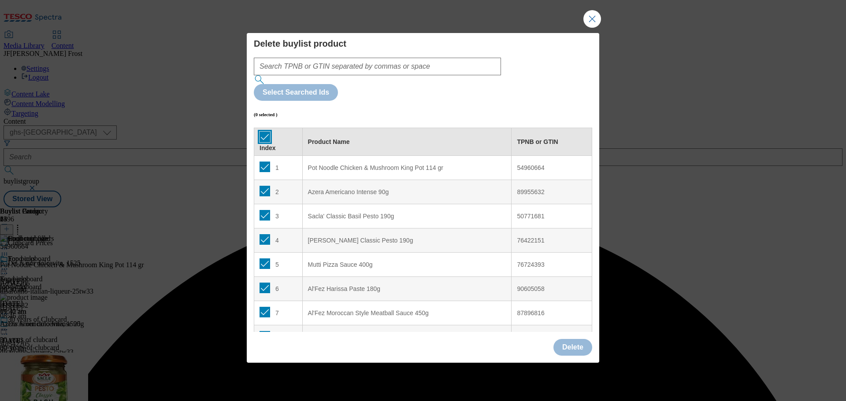
checkbox input "true"
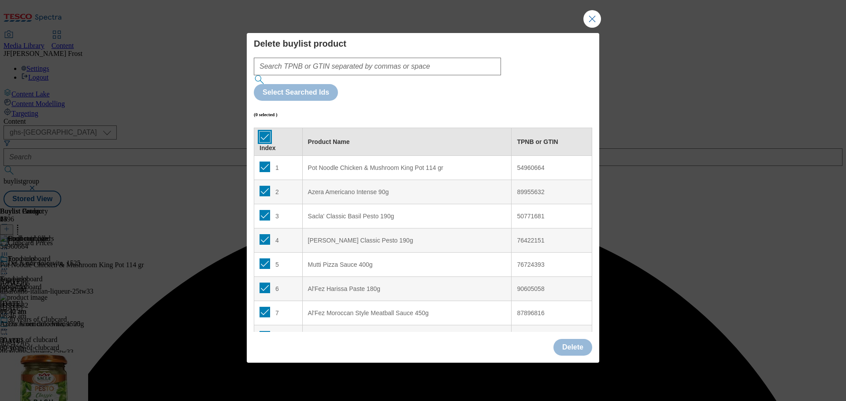
checkbox input "true"
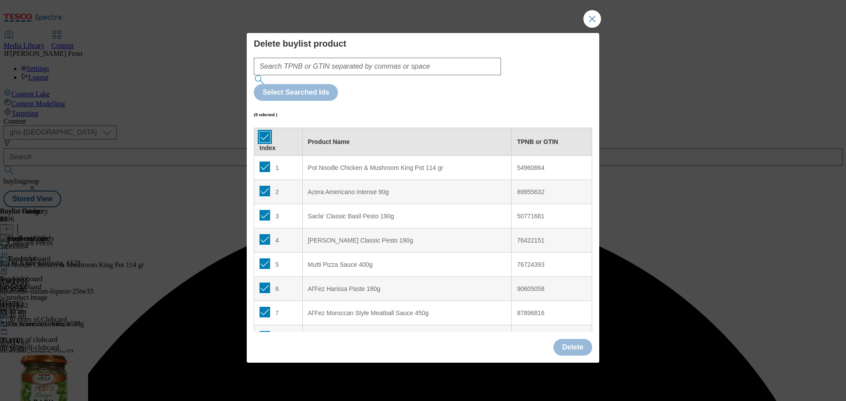
checkbox input "true"
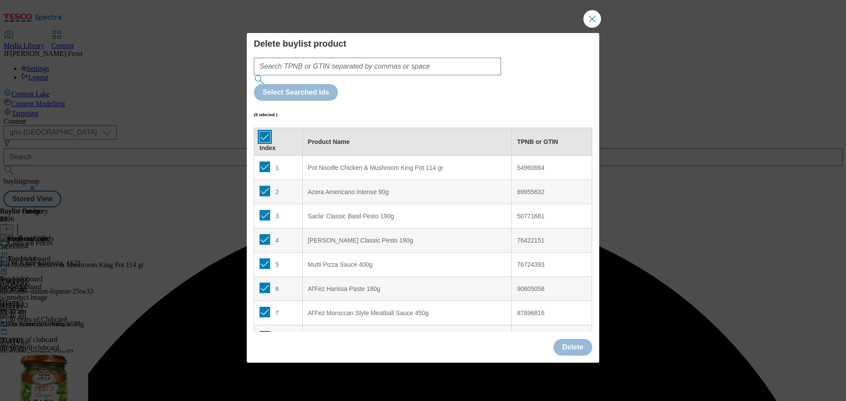
checkbox input "true"
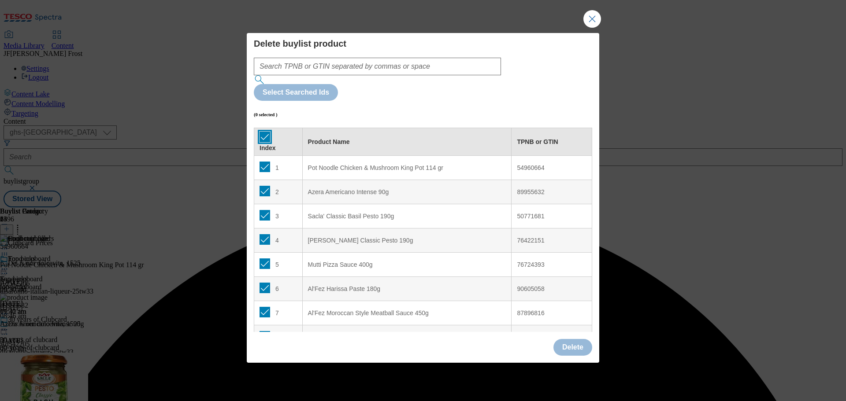
checkbox input "true"
click at [572, 339] on button "Delete" at bounding box center [572, 347] width 39 height 17
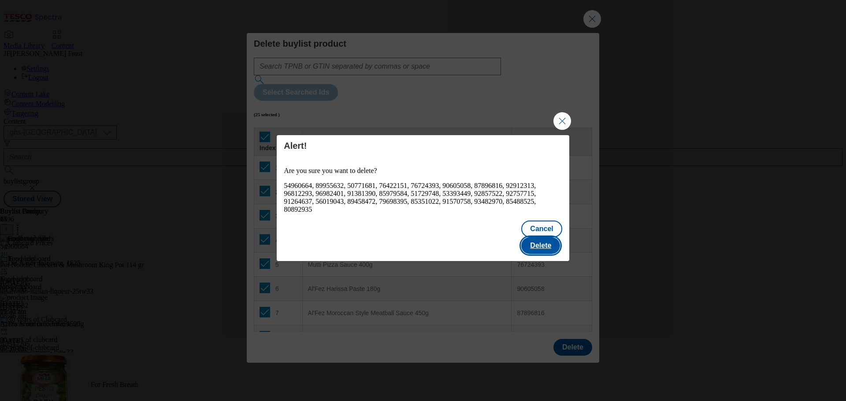
click at [548, 240] on button "Delete" at bounding box center [540, 245] width 39 height 17
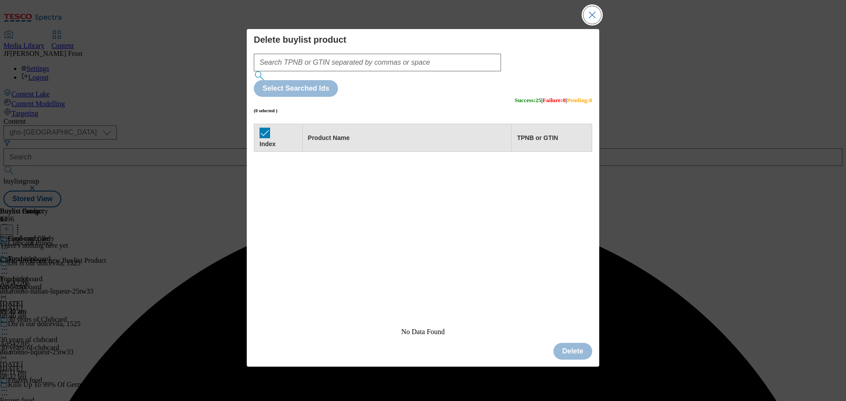
click at [590, 24] on button "Close Modal" at bounding box center [592, 15] width 18 height 18
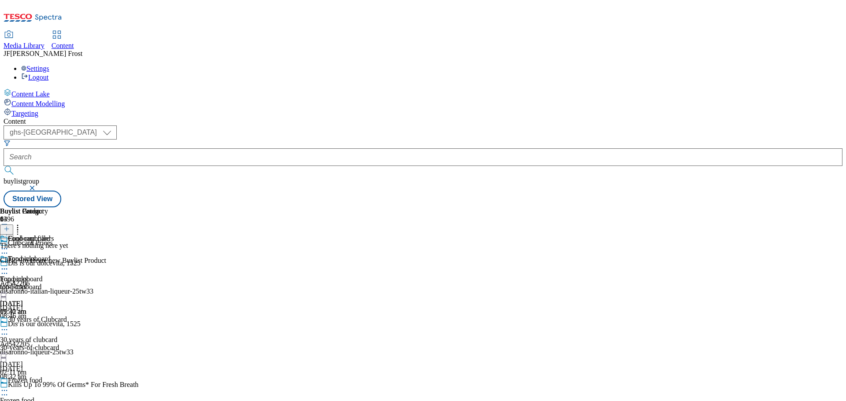
click at [10, 226] on icon at bounding box center [7, 229] width 6 height 6
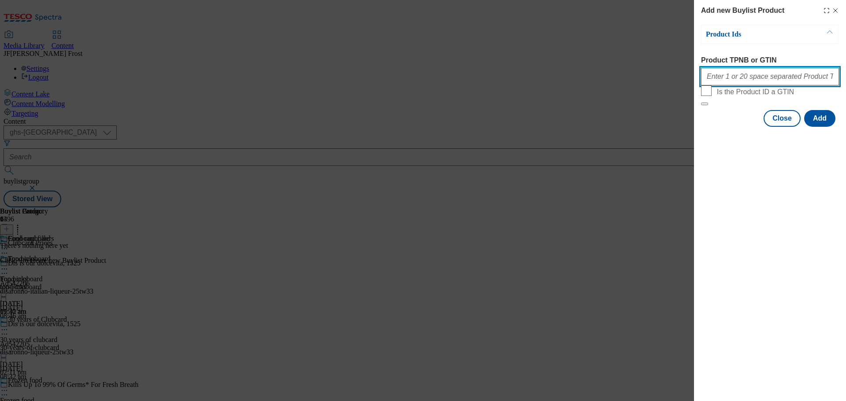
click at [731, 75] on input "Product TPNB or GTIN" at bounding box center [770, 77] width 138 height 18
paste input "52221638 52221650 56774766 85913991 85913829 85914002 52779646 70871221 5102662…"
type input "52221638 52221650 56774766 85913991 85913829 85914002 52779646 70871221 5102662…"
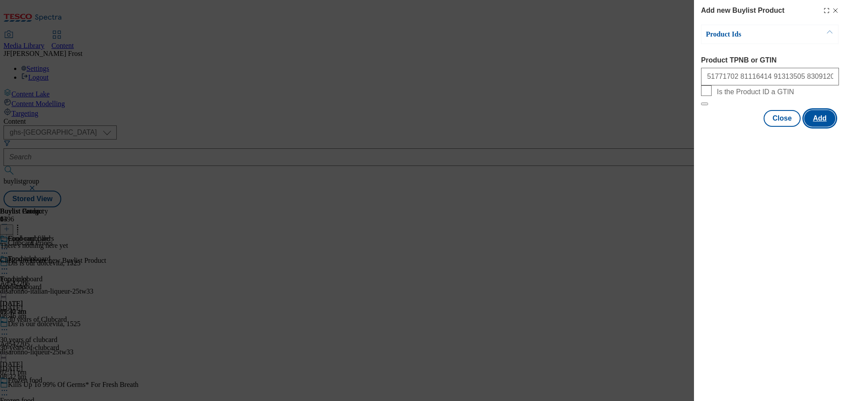
scroll to position [0, 0]
click at [825, 127] on button "Add" at bounding box center [819, 118] width 31 height 17
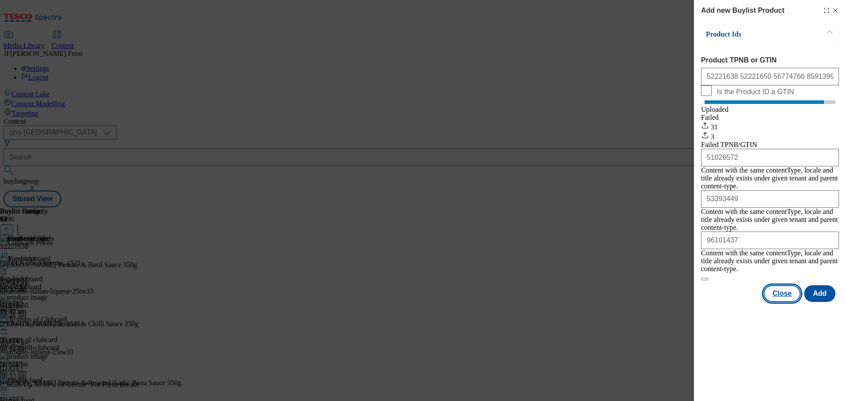
click at [791, 285] on button "Close" at bounding box center [781, 293] width 37 height 17
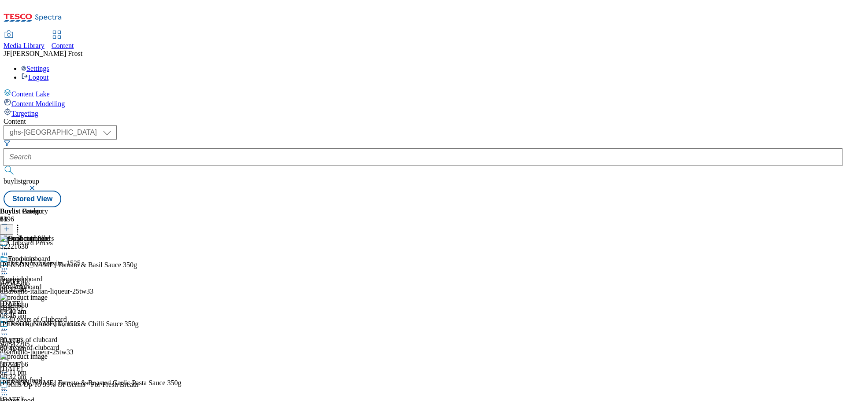
click at [9, 265] on icon at bounding box center [4, 269] width 9 height 9
click at [52, 323] on button "Preview" at bounding box center [35, 328] width 34 height 10
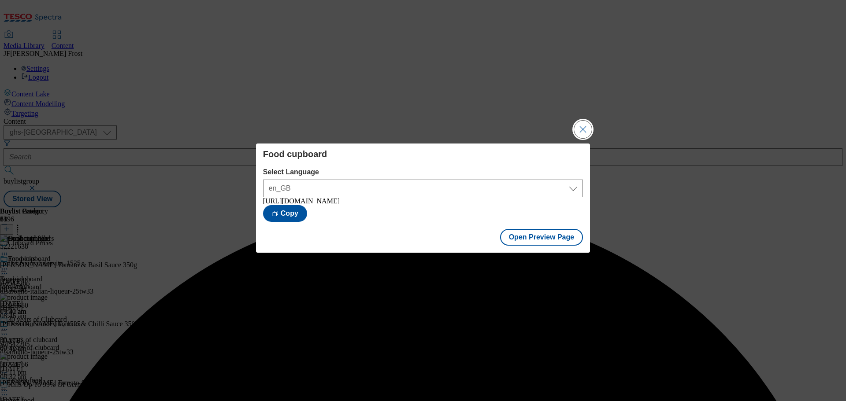
click at [583, 126] on button "Close Modal" at bounding box center [583, 130] width 18 height 18
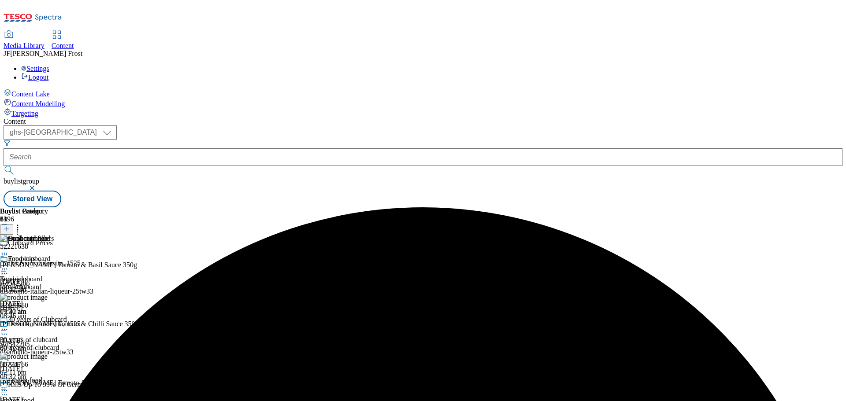
click at [9, 265] on icon at bounding box center [4, 269] width 9 height 9
click at [47, 355] on span "Publish" at bounding box center [36, 358] width 19 height 7
click at [9, 265] on icon at bounding box center [4, 269] width 9 height 9
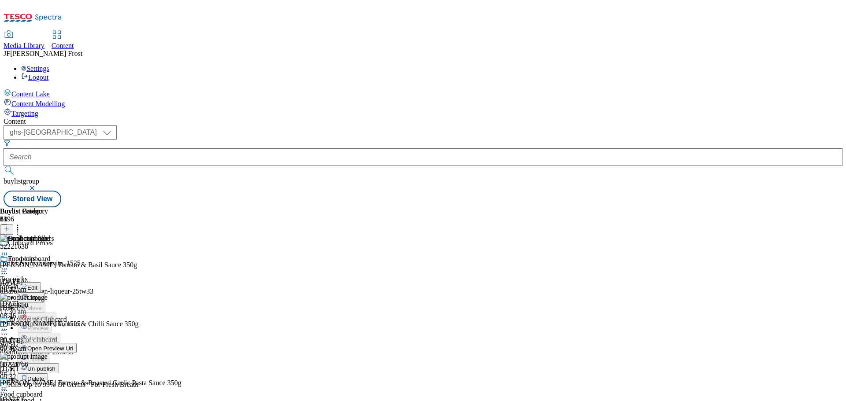
click at [9, 265] on icon at bounding box center [4, 269] width 9 height 9
click at [829, 65] on div "Settings Logout" at bounding box center [423, 73] width 839 height 17
drag, startPoint x: 762, startPoint y: 58, endPoint x: 756, endPoint y: 57, distance: 6.3
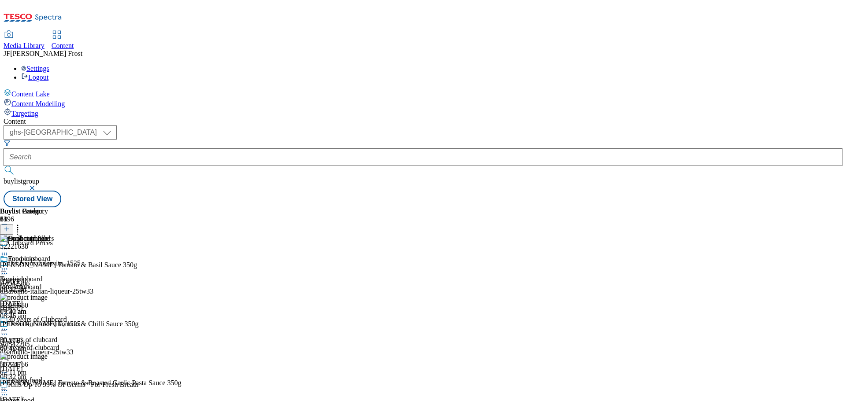
click at [48, 74] on link "Logout" at bounding box center [34, 77] width 27 height 7
